Goal: Task Accomplishment & Management: Manage account settings

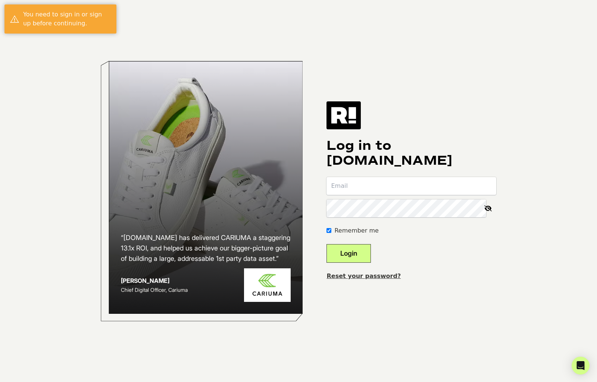
type input "[EMAIL_ADDRESS][DOMAIN_NAME]"
click at [361, 256] on button "Login" at bounding box center [348, 253] width 44 height 19
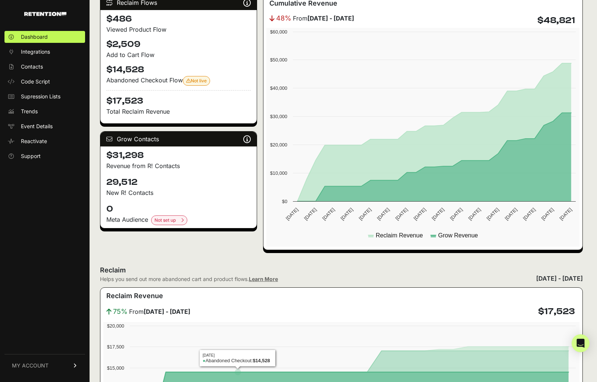
scroll to position [119, 0]
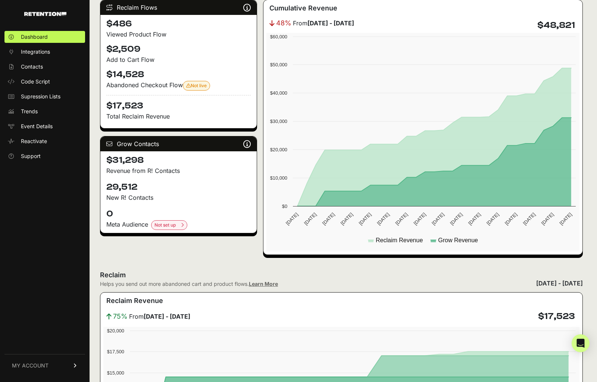
click at [61, 361] on link "MY ACCOUNT" at bounding box center [44, 365] width 81 height 23
click at [54, 297] on span "Account Details" at bounding box center [40, 296] width 38 height 7
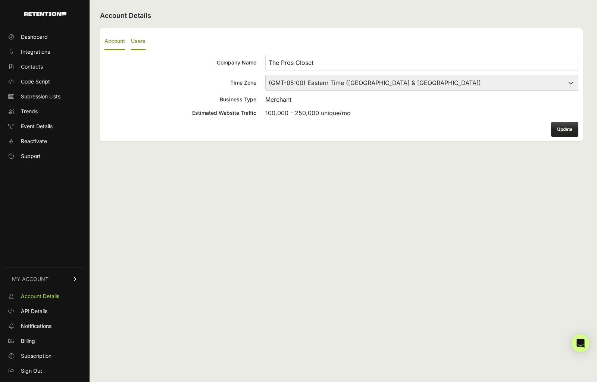
click at [144, 40] on label "Users" at bounding box center [138, 42] width 15 height 18
click at [0, 0] on input "Users" at bounding box center [0, 0] width 0 height 0
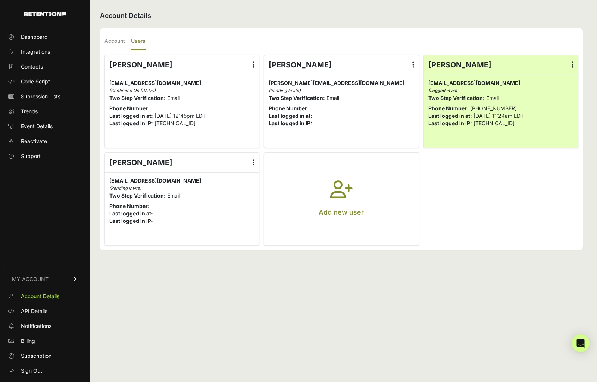
click at [332, 198] on icon "button" at bounding box center [341, 194] width 22 height 27
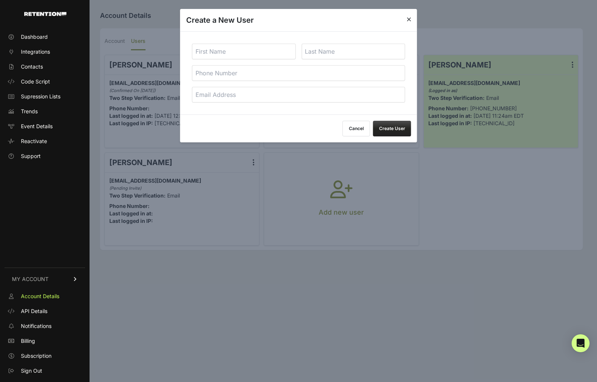
click at [252, 51] on input "text" at bounding box center [244, 52] width 104 height 16
click at [338, 74] on input "tel" at bounding box center [298, 73] width 213 height 16
click at [351, 93] on input "email" at bounding box center [298, 95] width 213 height 16
paste input "sheppner@theproscloset.com"
type input "sheppner@theproscloset.com"
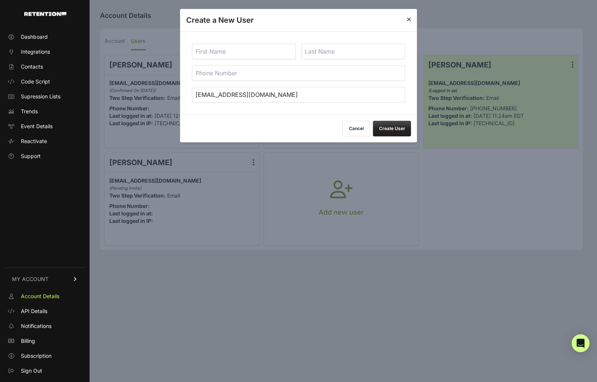
click at [261, 50] on input "text" at bounding box center [244, 52] width 104 height 16
type input "Sydney"
click at [334, 50] on input "text" at bounding box center [353, 52] width 104 height 16
type input "Heppner"
click at [383, 126] on button "Create User" at bounding box center [392, 129] width 38 height 16
